Goal: Task Accomplishment & Management: Use online tool/utility

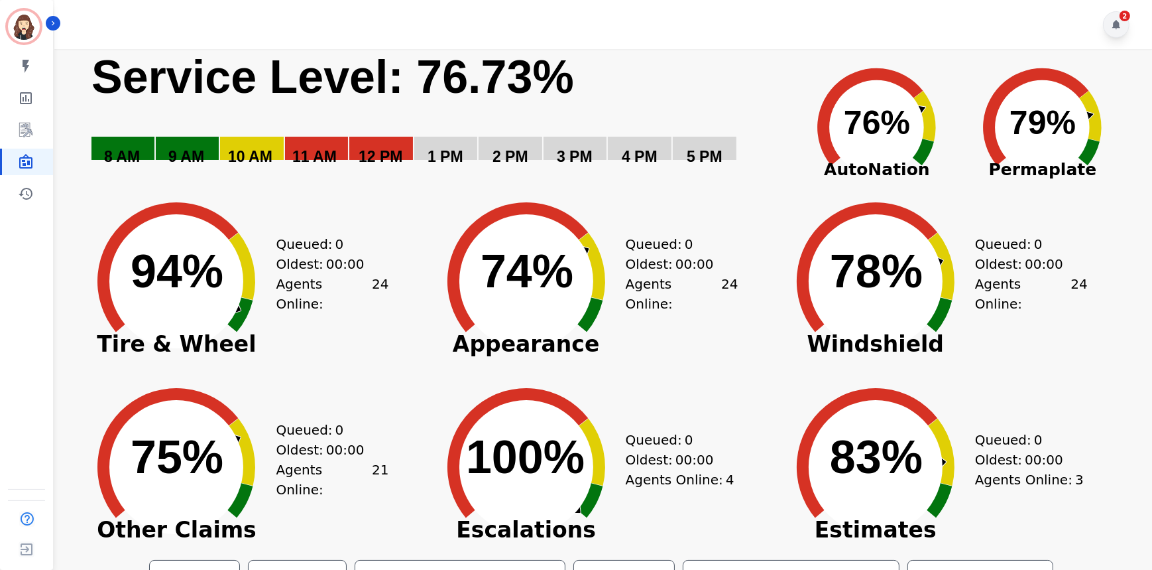
click at [1116, 25] on icon at bounding box center [1117, 24] width 8 height 9
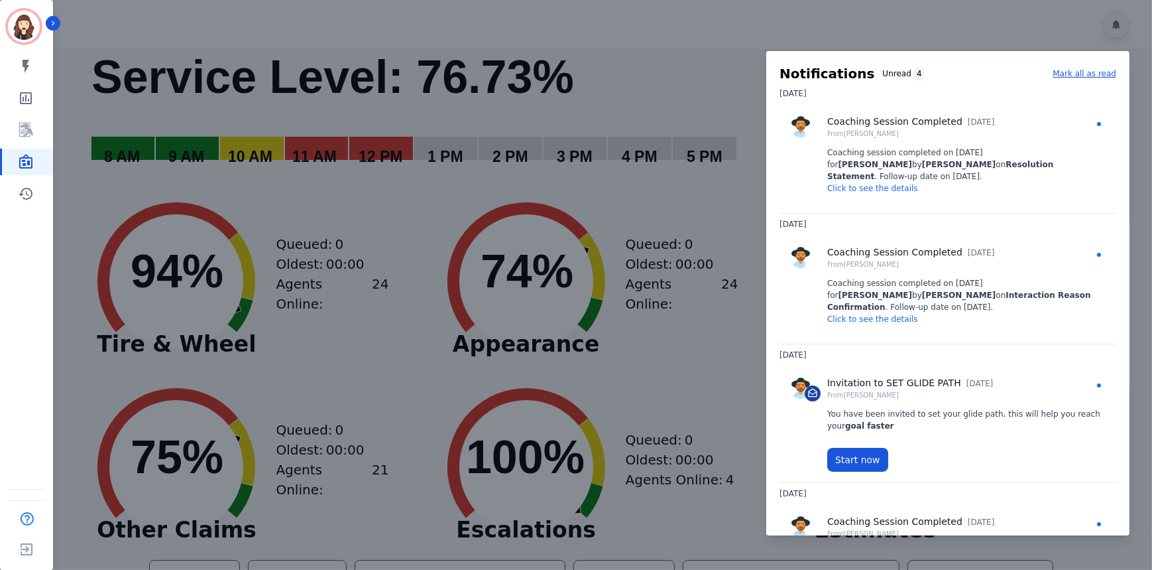
click at [1101, 26] on div at bounding box center [576, 285] width 1152 height 570
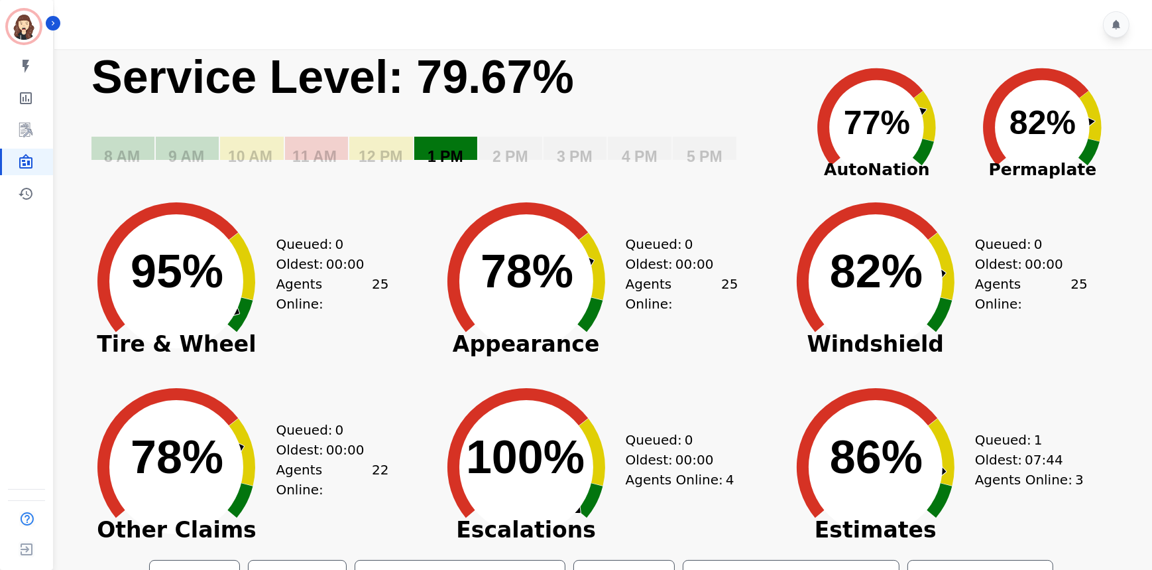
click at [444, 143] on rect "Service Level: 0%" at bounding box center [445, 148] width 63 height 23
